Goal: Information Seeking & Learning: Understand process/instructions

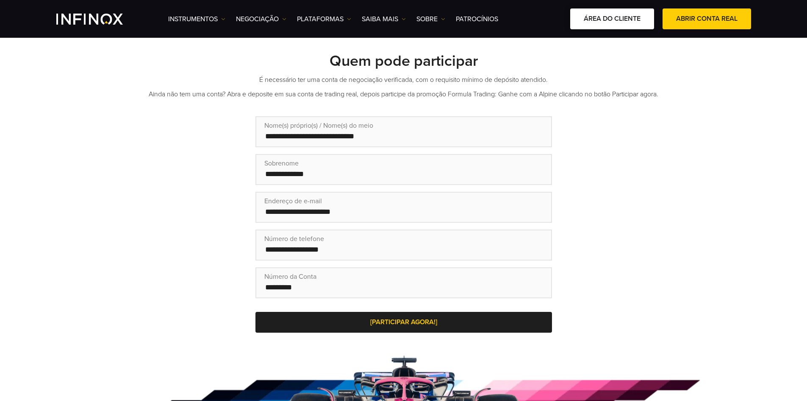
scroll to position [170, 0]
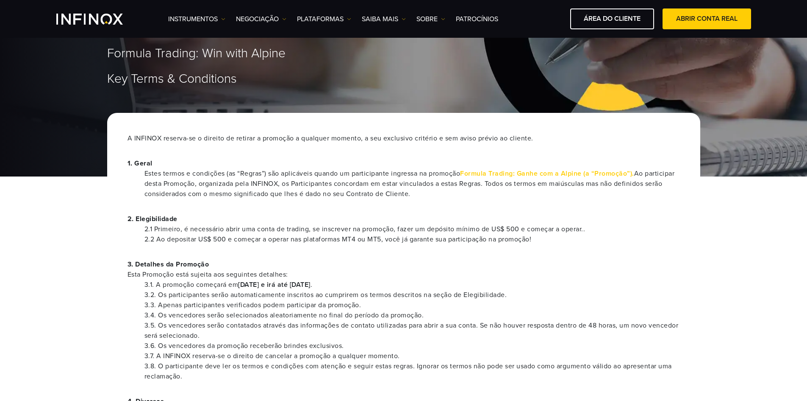
scroll to position [53, 0]
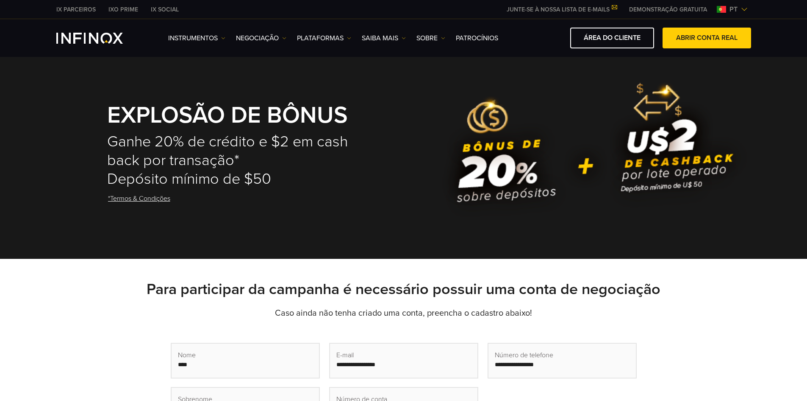
drag, startPoint x: 34, startPoint y: 280, endPoint x: 40, endPoint y: 140, distance: 140.0
click at [34, 279] on div "Para participar da campanha é necessário possuir uma conta de negociação Caso a…" at bounding box center [403, 376] width 807 height 234
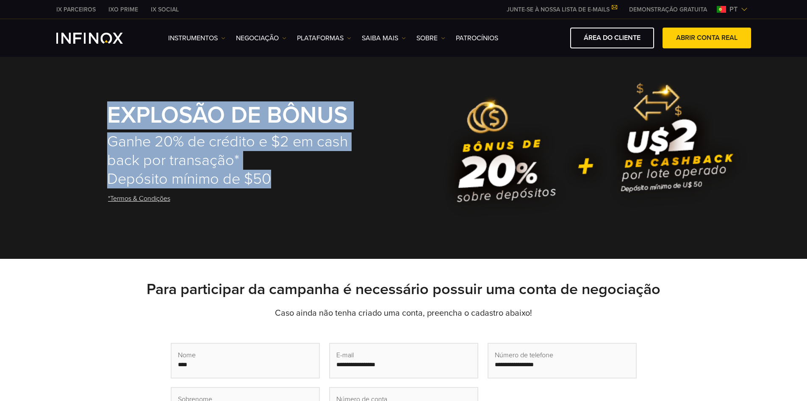
drag, startPoint x: 41, startPoint y: 102, endPoint x: 282, endPoint y: 198, distance: 259.8
click at [350, 179] on div "EXPLOSÃO DE BÔNUS Ganhe 20% de crédito e $2 em cash back por transação* Depósit…" at bounding box center [403, 158] width 807 height 202
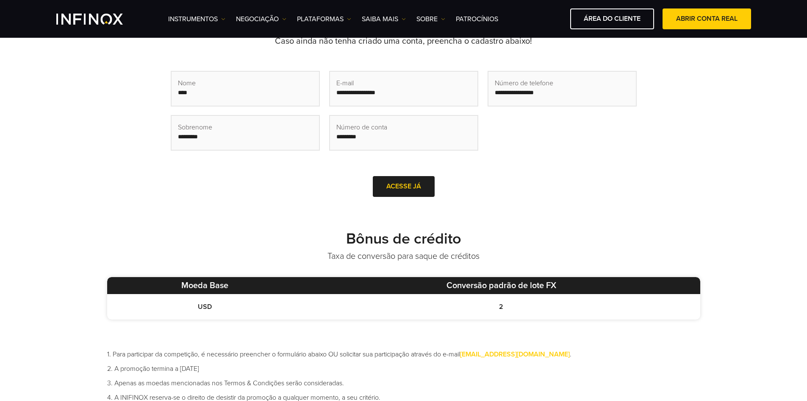
scroll to position [466, 0]
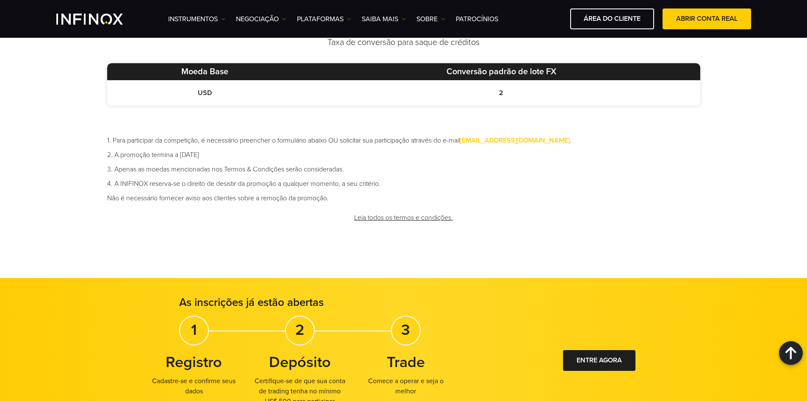
click at [77, 154] on div "Bônus de crédito Taxa de conversão para saque de créditos Moeda Base Conversão …" at bounding box center [403, 142] width 807 height 270
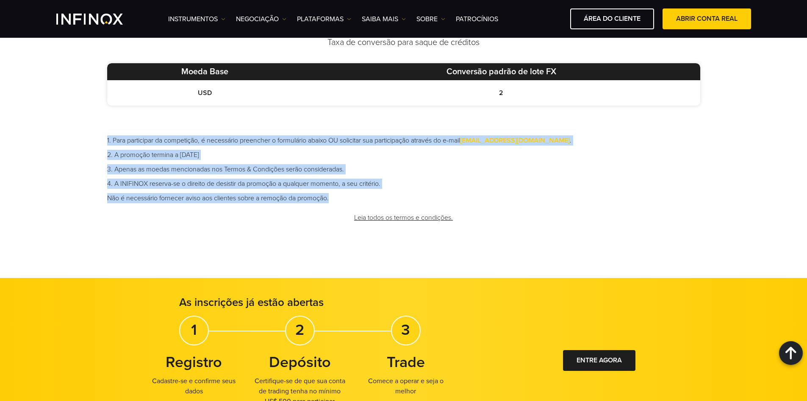
drag, startPoint x: 81, startPoint y: 125, endPoint x: 370, endPoint y: 199, distance: 298.1
click at [370, 199] on div "Bônus de crédito Taxa de conversão para saque de créditos Moeda Base Conversão …" at bounding box center [403, 142] width 807 height 270
copy ul "1. Para participar da competição, é necessário preencher o formulário abaixo OU…"
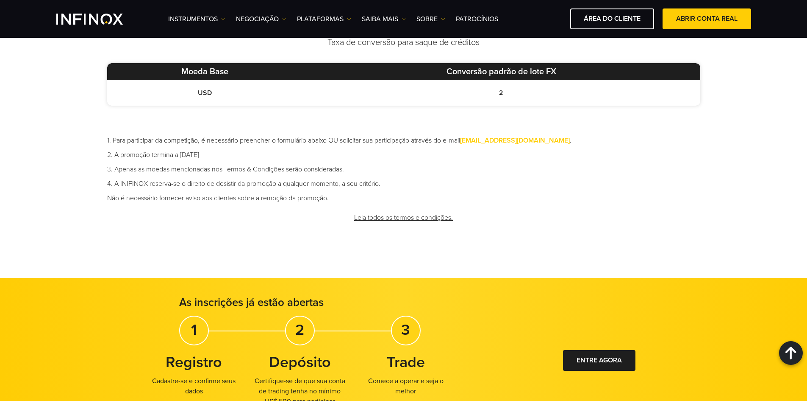
click at [604, 247] on div "Bônus de crédito Taxa de conversão para saque de créditos Moeda Base Conversão …" at bounding box center [403, 142] width 807 height 270
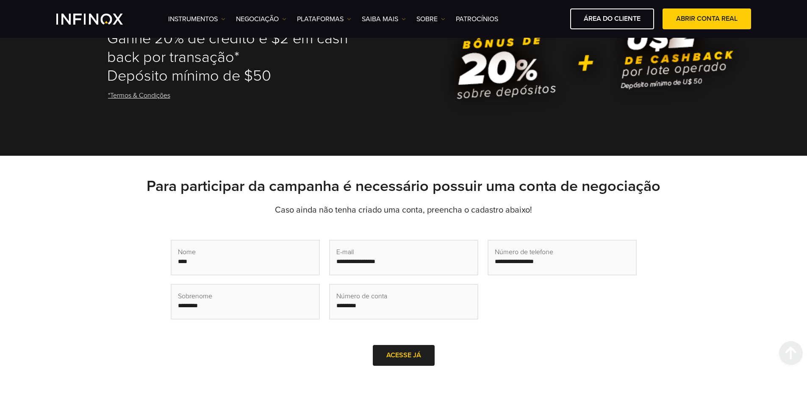
scroll to position [0, 0]
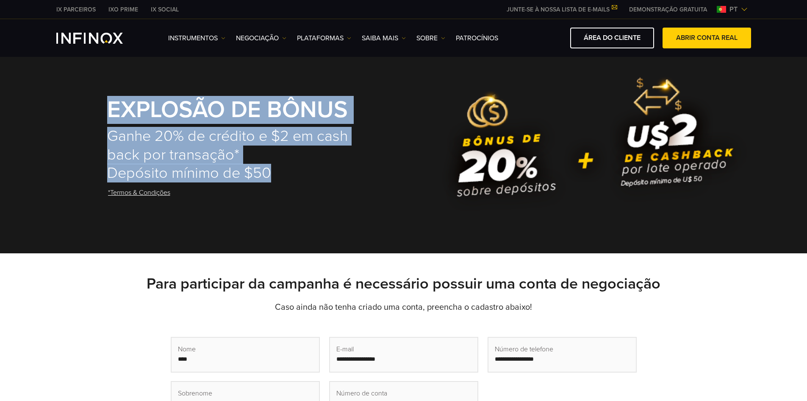
drag, startPoint x: 92, startPoint y: 103, endPoint x: 289, endPoint y: 173, distance: 210.2
click at [289, 173] on div "EXPLOSÃO DE BÔNUS Ganhe 20% de crédito e $2 em cash back por transação* Depósit…" at bounding box center [403, 152] width 807 height 202
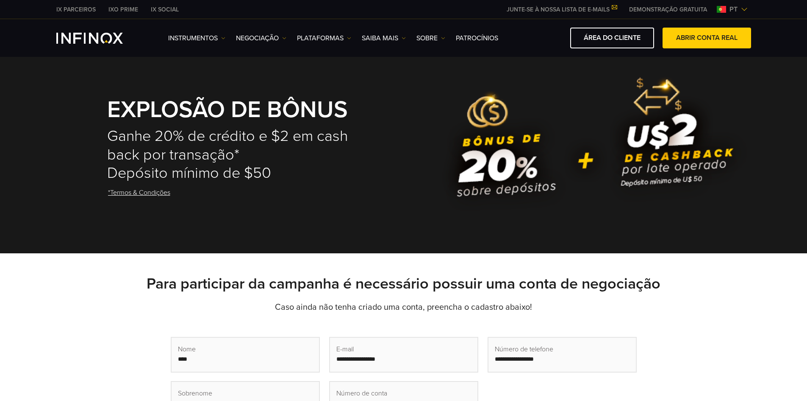
click at [200, 214] on div "EXPLOSÃO DE BÔNUS Ganhe 20% de crédito e $2 em cash back por transação* Depósit…" at bounding box center [231, 152] width 249 height 142
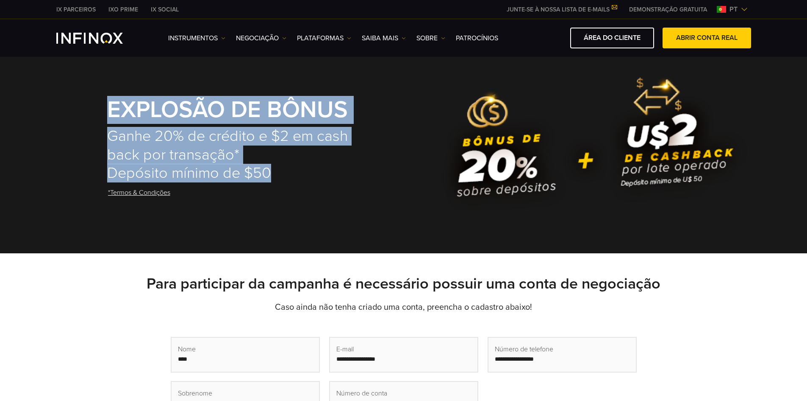
drag, startPoint x: 99, startPoint y: 112, endPoint x: 295, endPoint y: 176, distance: 205.7
click at [295, 176] on div "EXPLOSÃO DE BÔNUS Ganhe 20% de crédito e $2 em cash back por transação* Depósit…" at bounding box center [404, 152] width 610 height 142
copy div "EXPLOSÃO DE BÔNUS Ganhe 20% de crédito e $2 em cash back por transação* Depósit…"
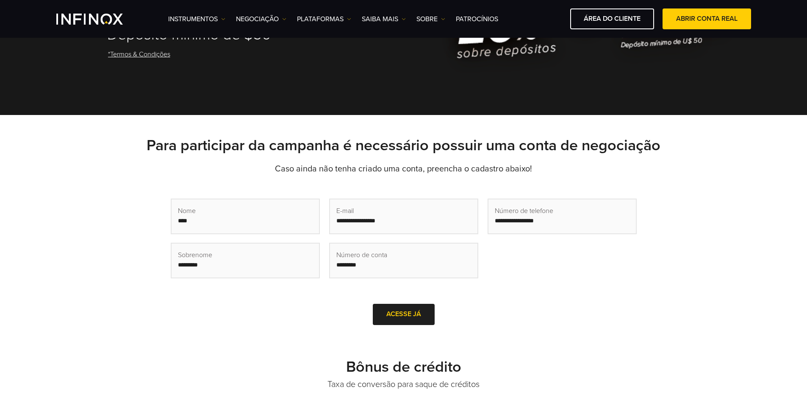
click at [317, 115] on div "Para participar da campanha é necessário possuir uma conta de negociação Caso a…" at bounding box center [403, 232] width 807 height 234
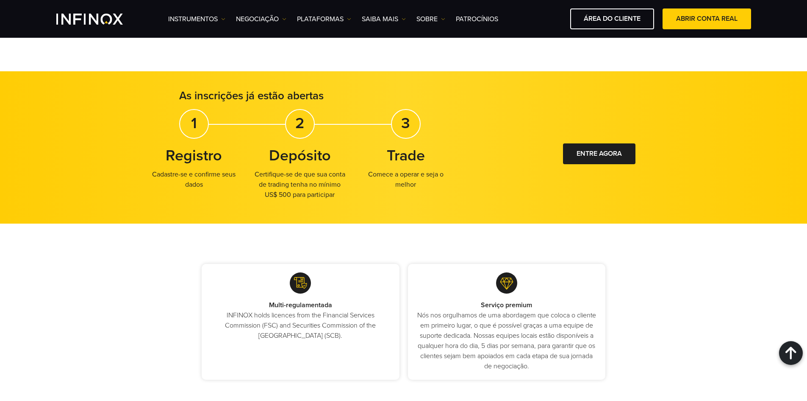
scroll to position [678, 0]
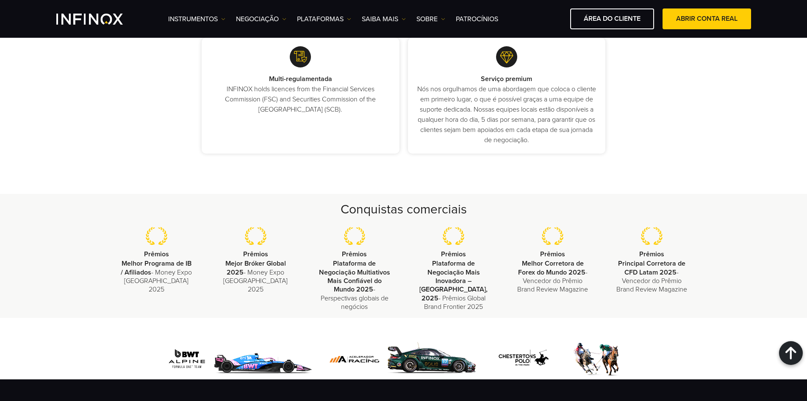
scroll to position [915, 0]
